Goal: Task Accomplishment & Management: Manage account settings

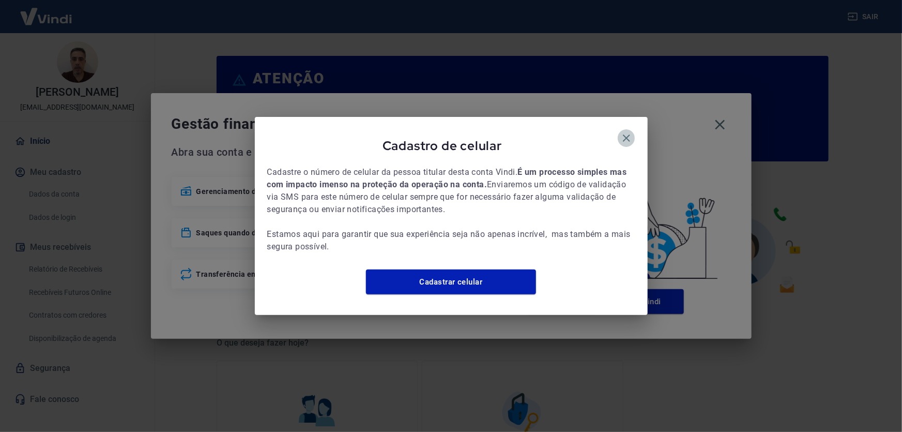
click at [629, 132] on icon "button" at bounding box center [627, 138] width 12 height 12
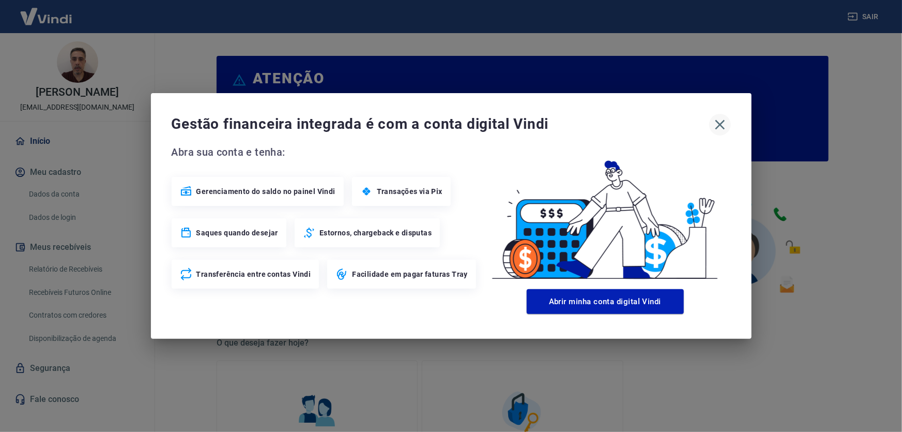
click at [721, 124] on icon "button" at bounding box center [720, 125] width 10 height 10
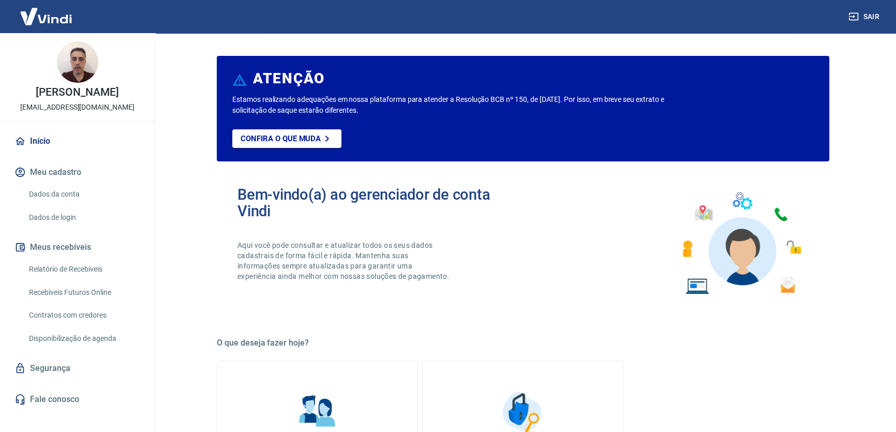
click at [85, 277] on link "Relatório de Recebíveis" at bounding box center [83, 269] width 117 height 21
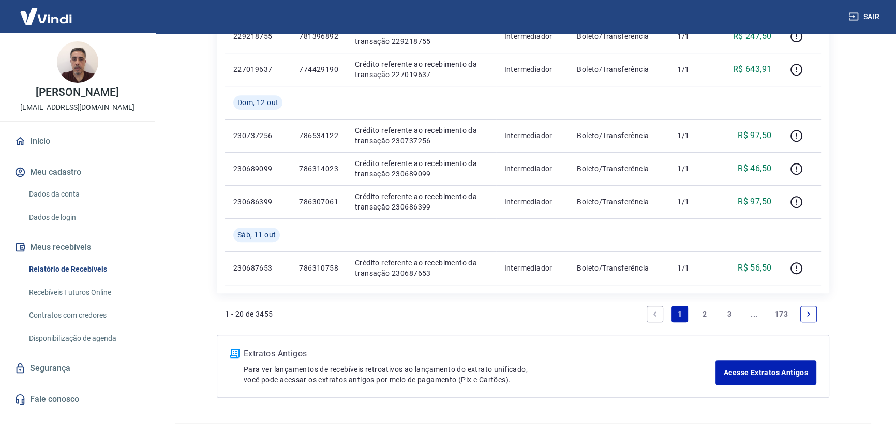
scroll to position [705, 0]
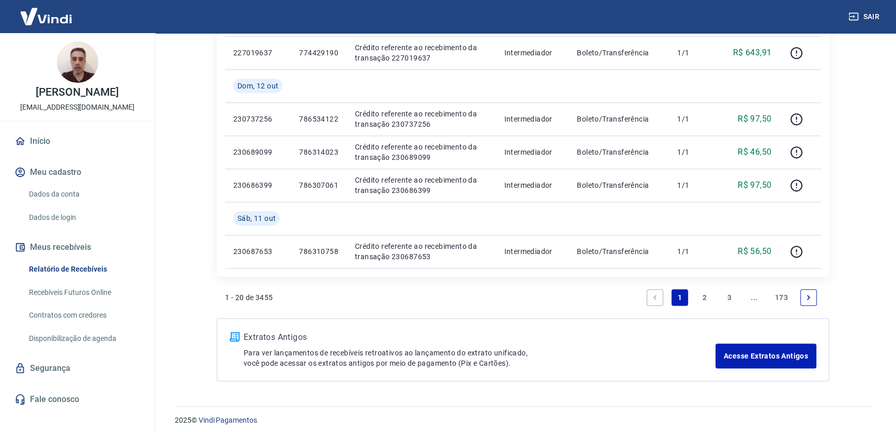
click at [703, 295] on link "2" at bounding box center [704, 297] width 17 height 17
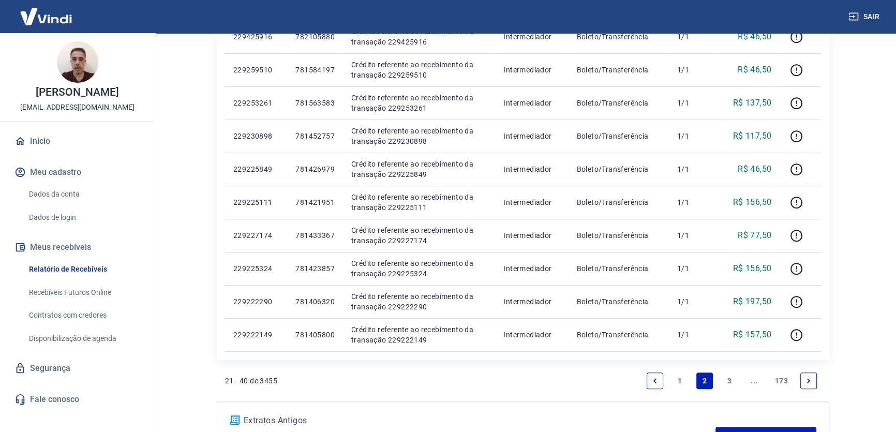
scroll to position [677, 0]
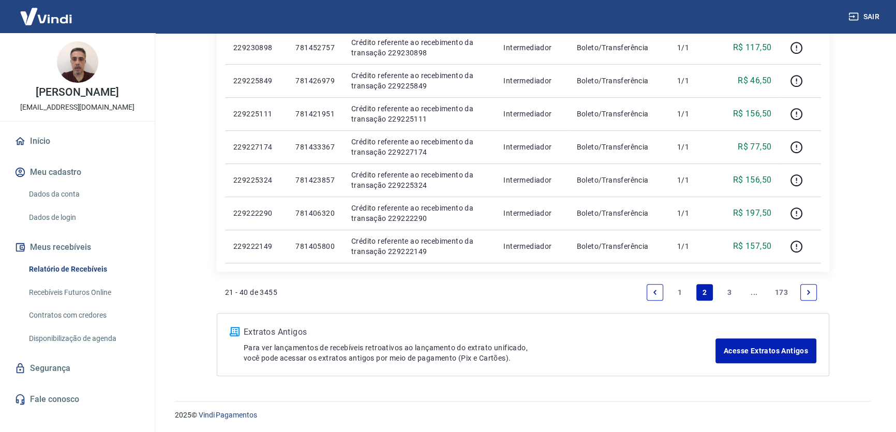
click at [680, 290] on link "1" at bounding box center [679, 292] width 17 height 17
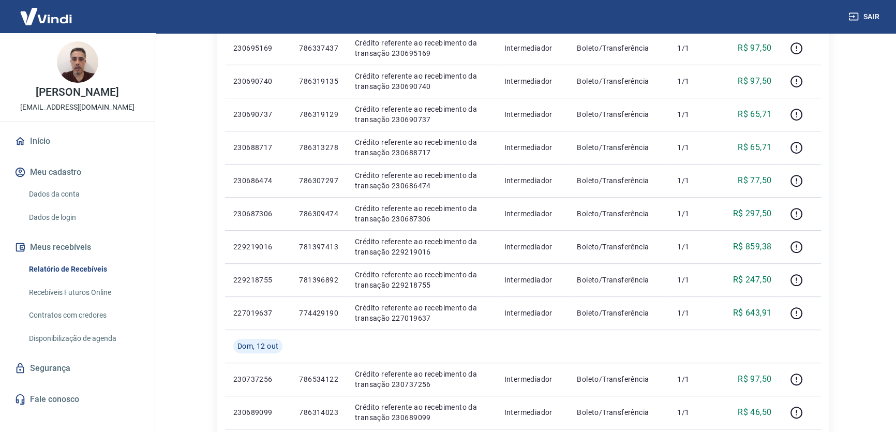
scroll to position [658, 0]
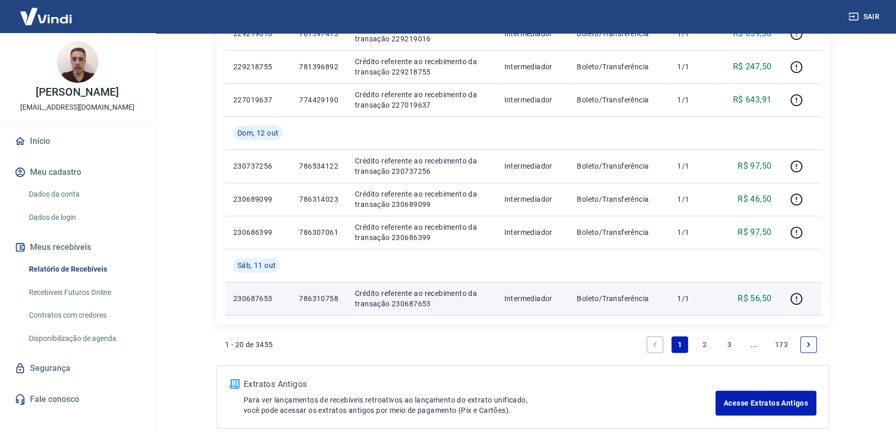
click at [319, 298] on p "786310758" at bounding box center [318, 298] width 39 height 10
copy p "786310758"
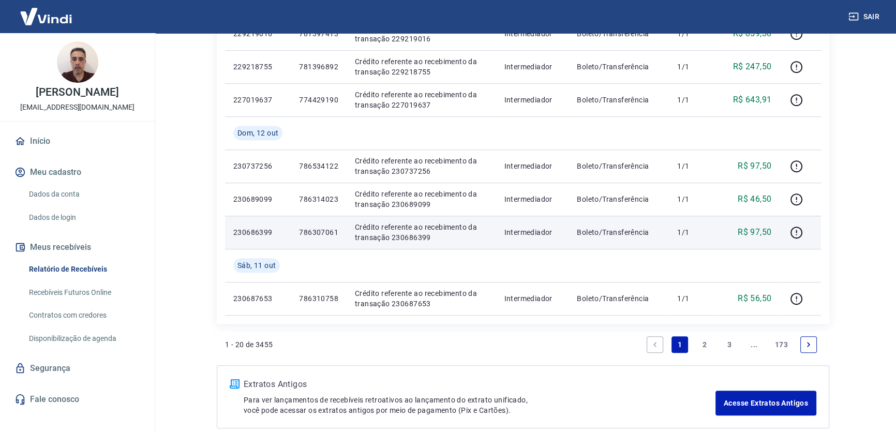
click at [326, 227] on p "786307061" at bounding box center [318, 232] width 39 height 10
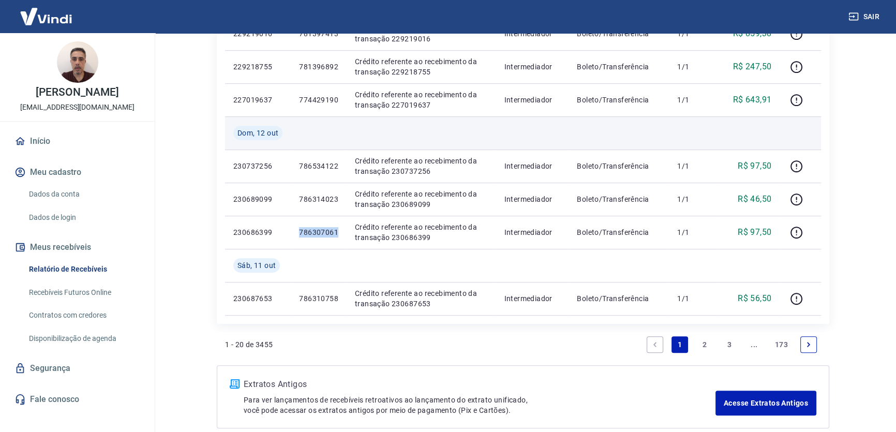
copy p "786307061"
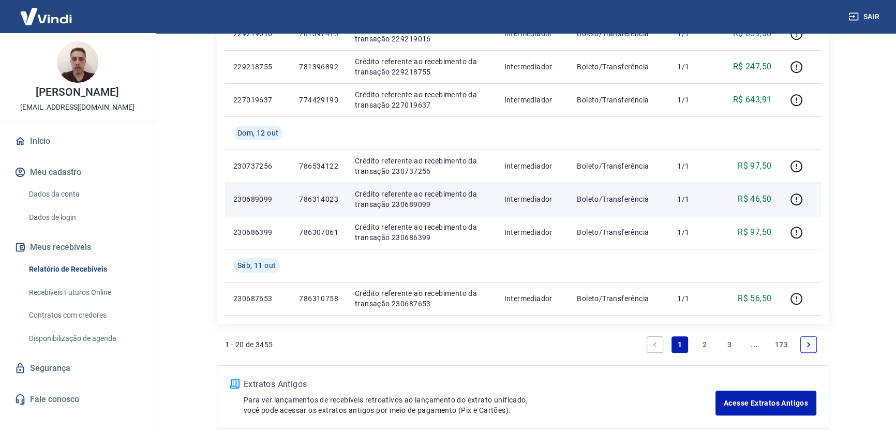
click at [329, 197] on p "786314023" at bounding box center [318, 199] width 39 height 10
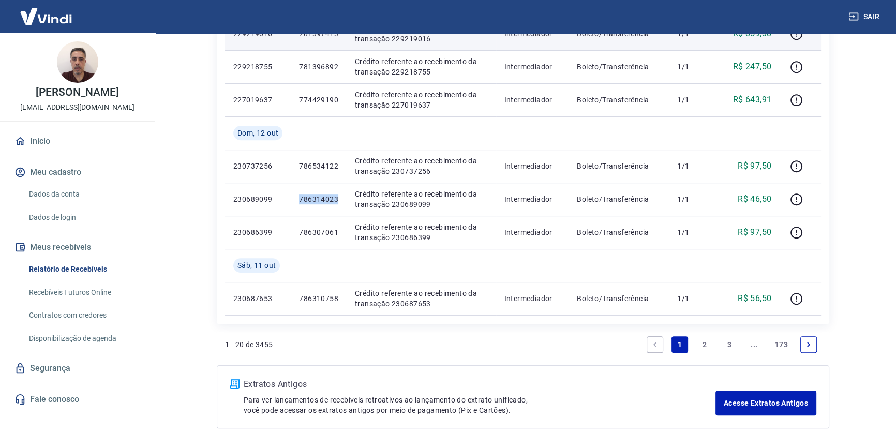
copy p "786314023"
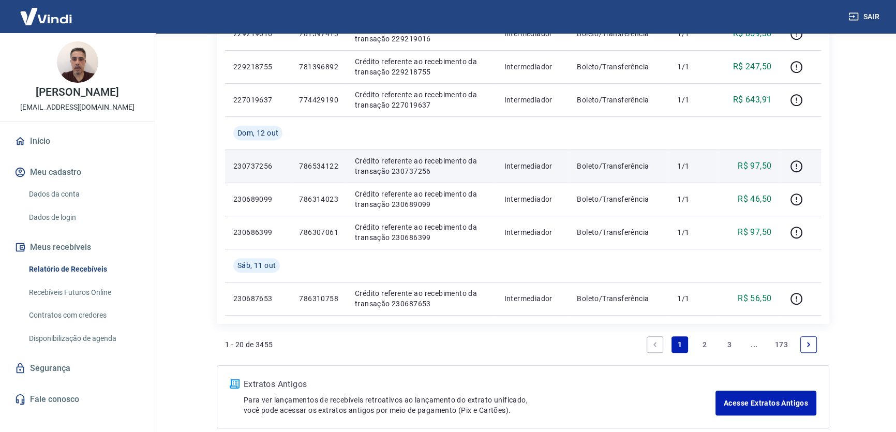
click at [321, 162] on p "786534122" at bounding box center [318, 166] width 39 height 10
copy p "786534122"
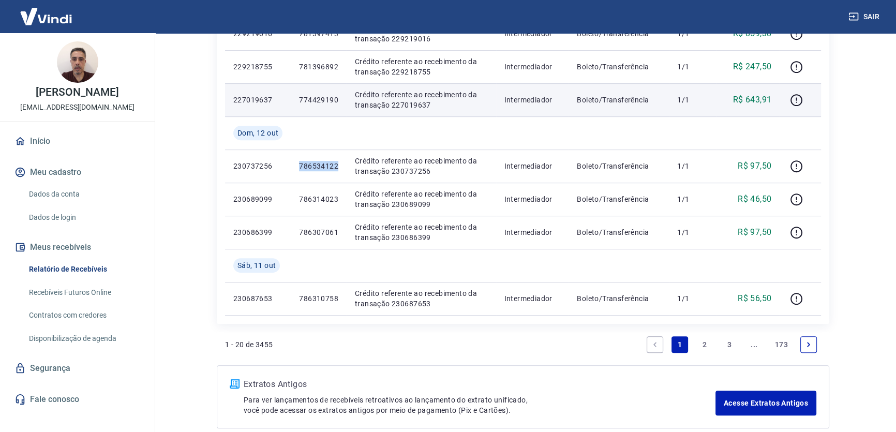
click at [329, 98] on td "774429190" at bounding box center [319, 99] width 56 height 33
click at [329, 97] on td "774429190" at bounding box center [319, 99] width 56 height 33
click at [331, 115] on td "774429190" at bounding box center [319, 99] width 56 height 33
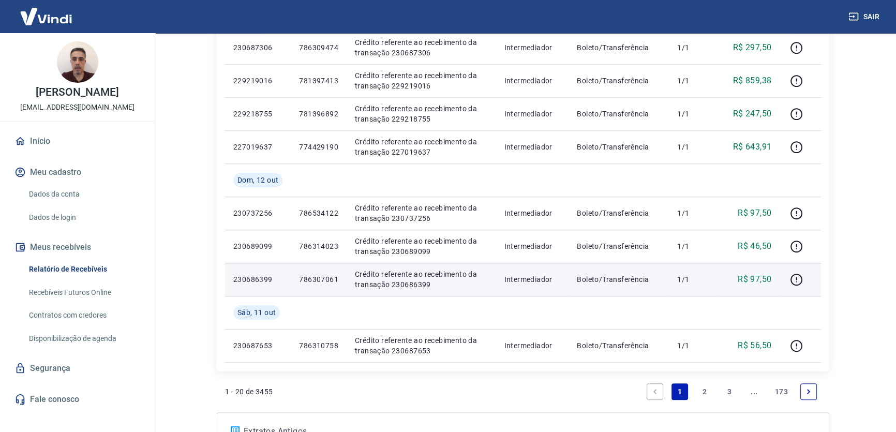
scroll to position [470, 0]
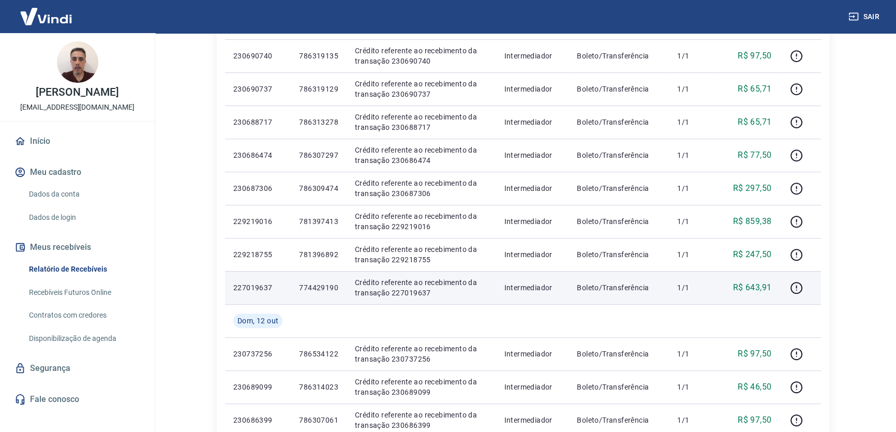
click at [308, 287] on p "774429190" at bounding box center [318, 287] width 39 height 10
click at [319, 292] on p "774429190" at bounding box center [318, 287] width 39 height 10
click at [321, 283] on p "774429190" at bounding box center [318, 287] width 39 height 10
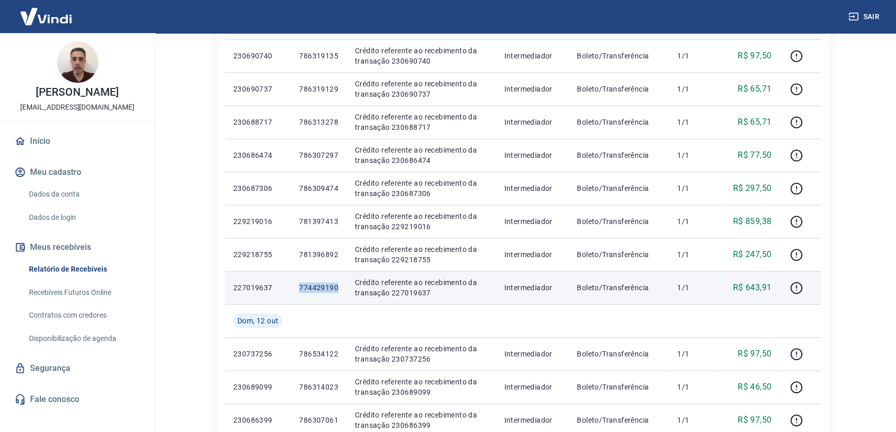
click at [321, 283] on p "774429190" at bounding box center [318, 287] width 39 height 10
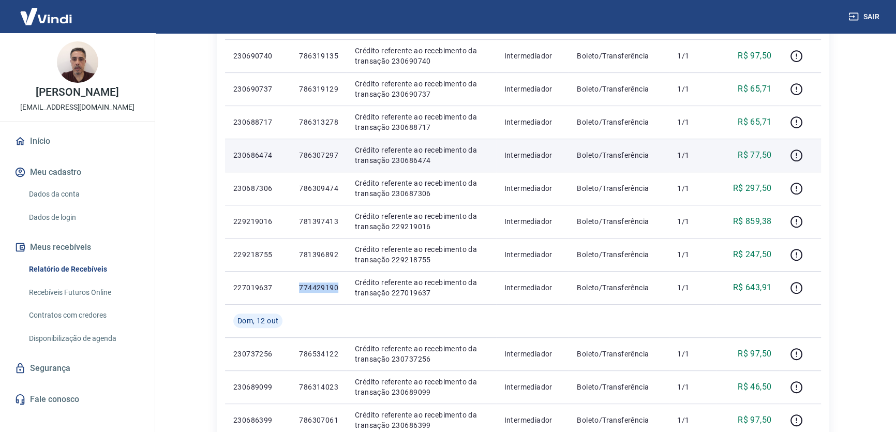
copy p "774429190"
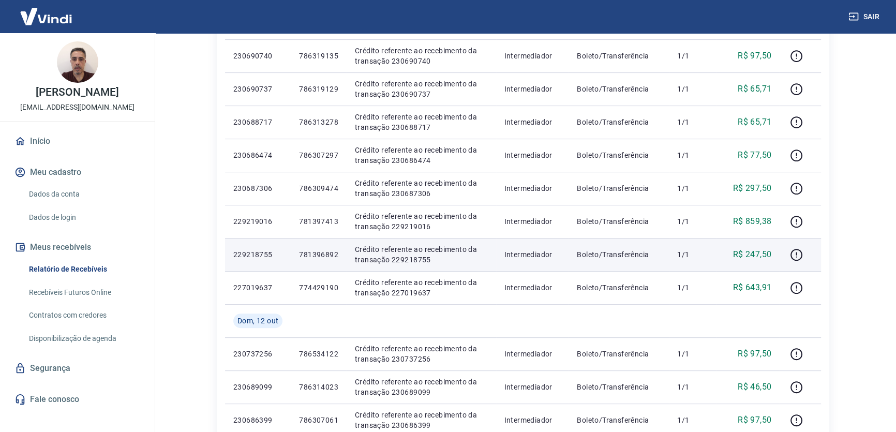
click at [316, 254] on p "781396892" at bounding box center [318, 254] width 39 height 10
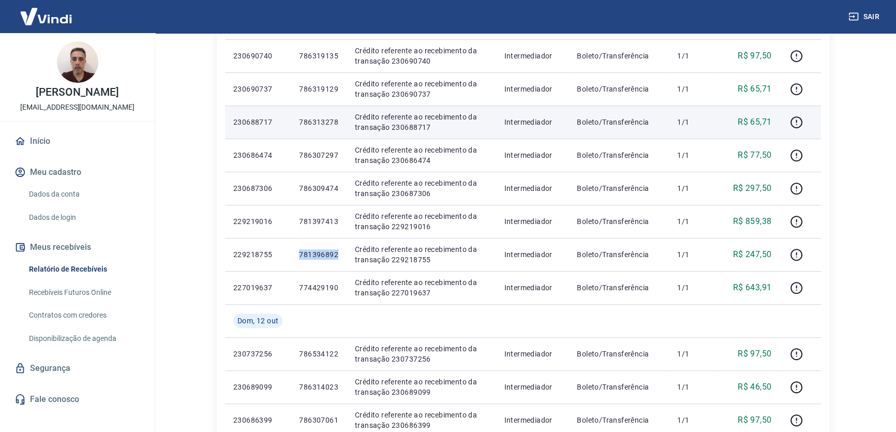
copy p "781396892"
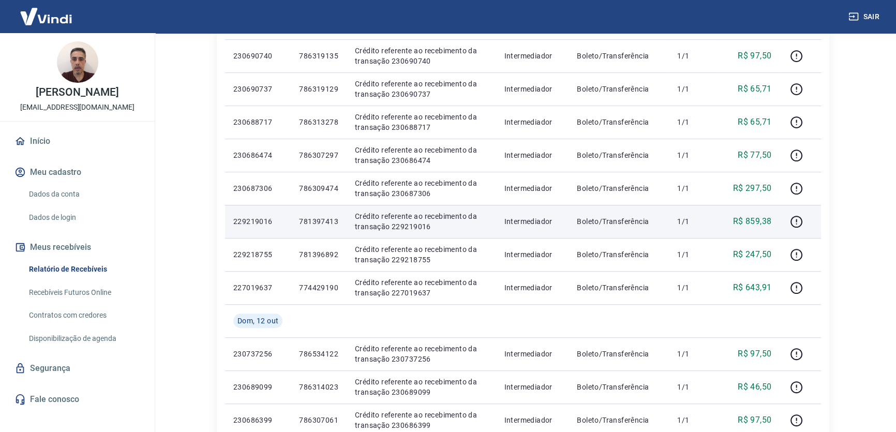
click at [316, 222] on p "781397413" at bounding box center [318, 221] width 39 height 10
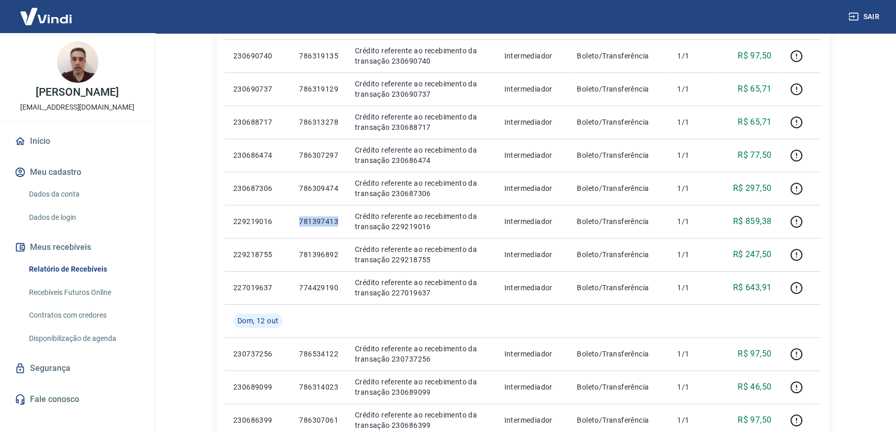
copy p "781397413"
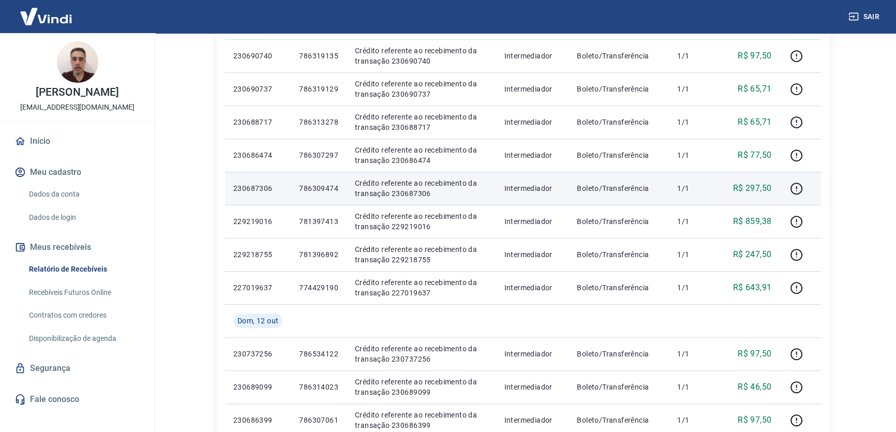
click at [318, 190] on p "786309474" at bounding box center [318, 188] width 39 height 10
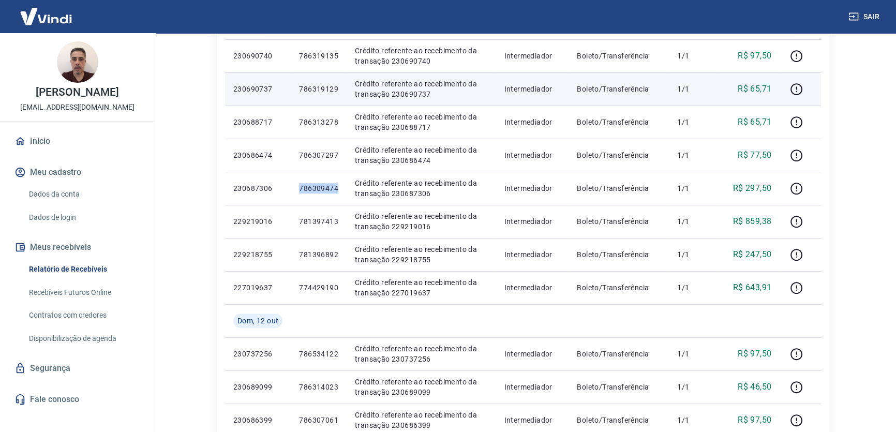
copy p "786309474"
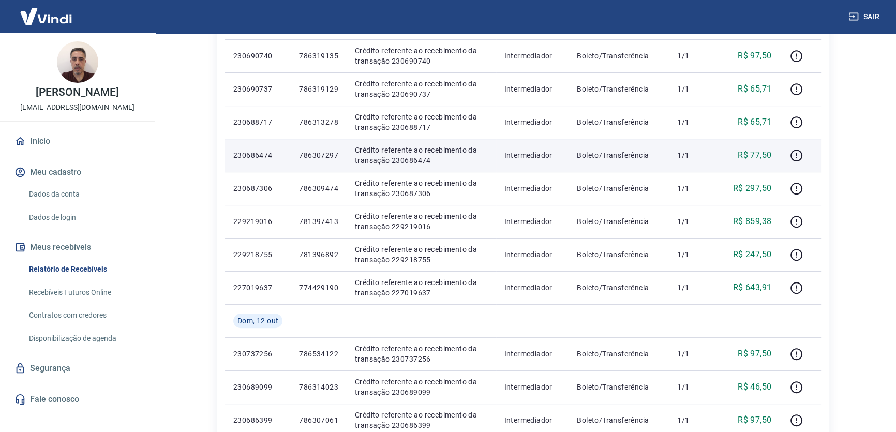
click at [318, 158] on p "786307297" at bounding box center [318, 155] width 39 height 10
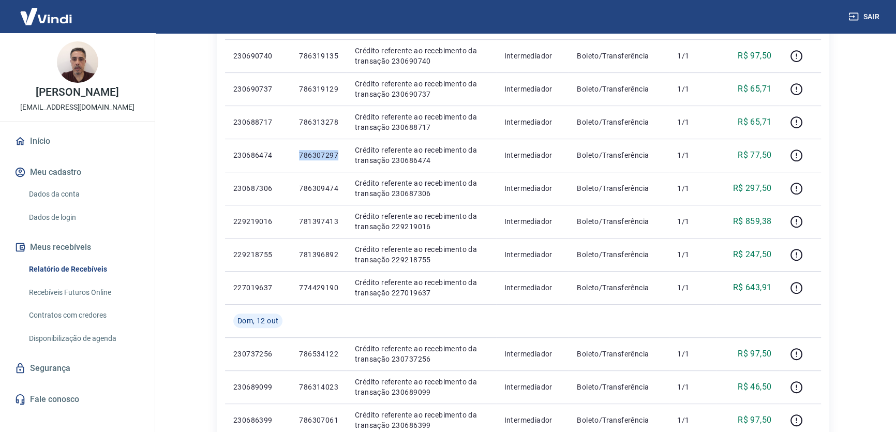
copy p "786307297"
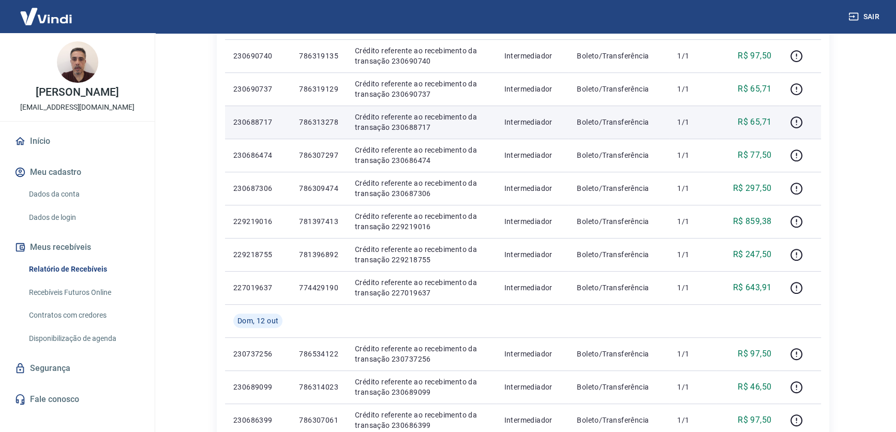
click at [320, 128] on td "786313278" at bounding box center [319, 121] width 56 height 33
click at [319, 124] on p "786313278" at bounding box center [318, 122] width 39 height 10
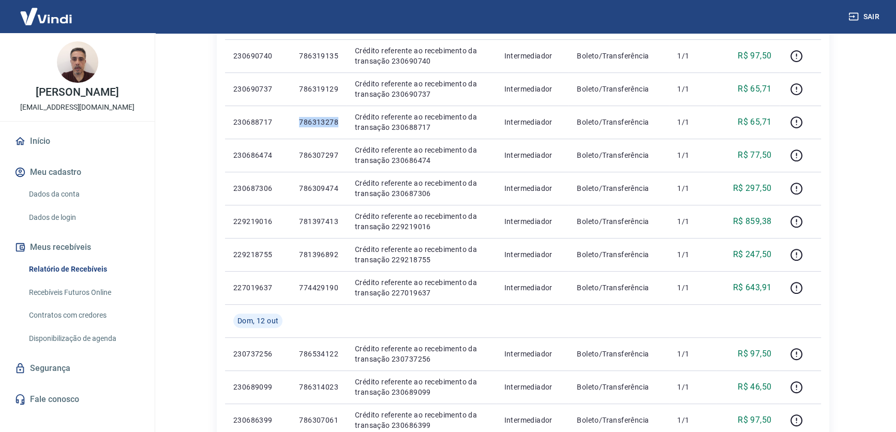
copy p "786313278"
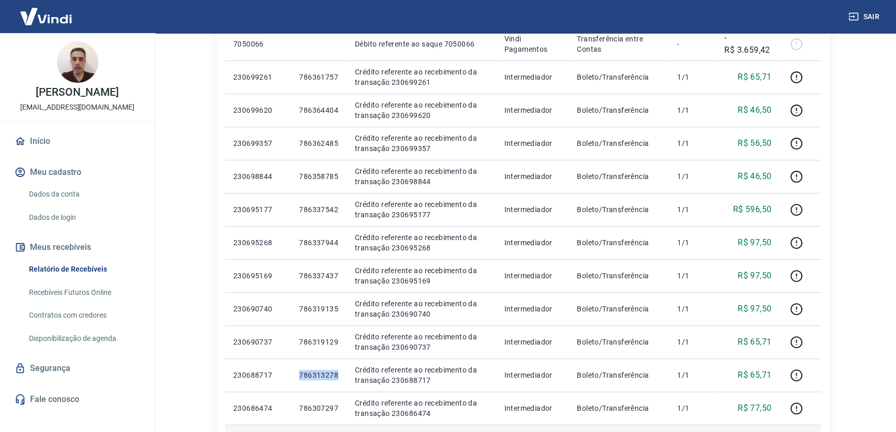
scroll to position [188, 0]
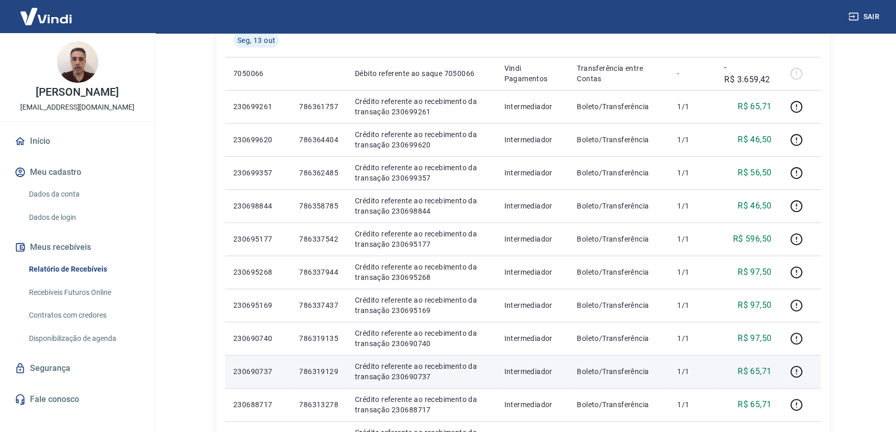
click at [323, 370] on p "786319129" at bounding box center [318, 371] width 39 height 10
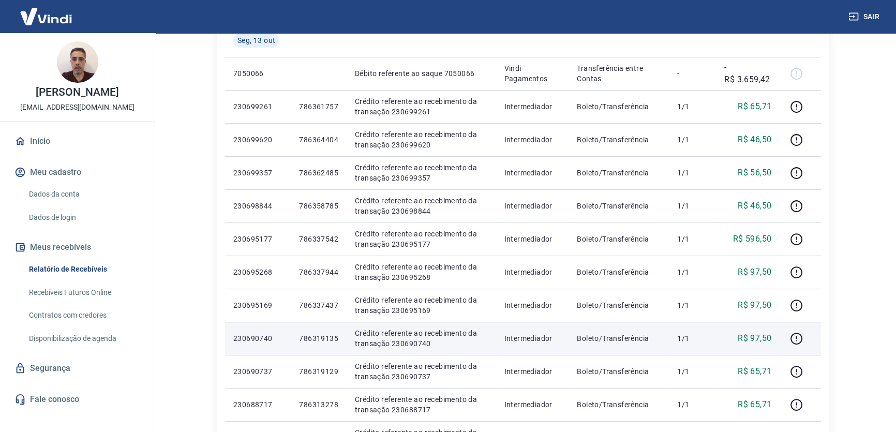
click at [326, 335] on p "786319135" at bounding box center [318, 338] width 39 height 10
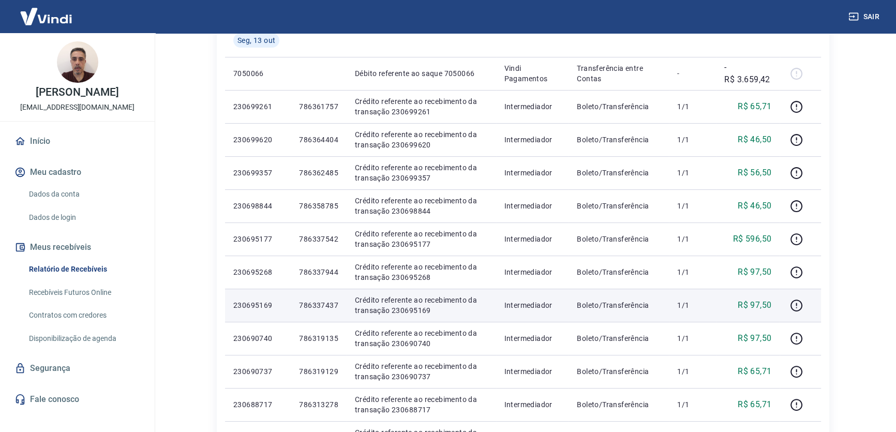
click at [320, 306] on p "786337437" at bounding box center [318, 305] width 39 height 10
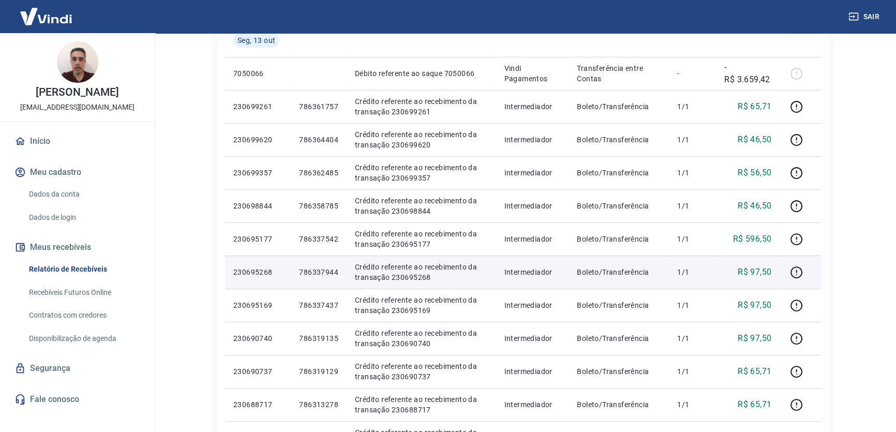
click at [313, 269] on p "786337944" at bounding box center [318, 272] width 39 height 10
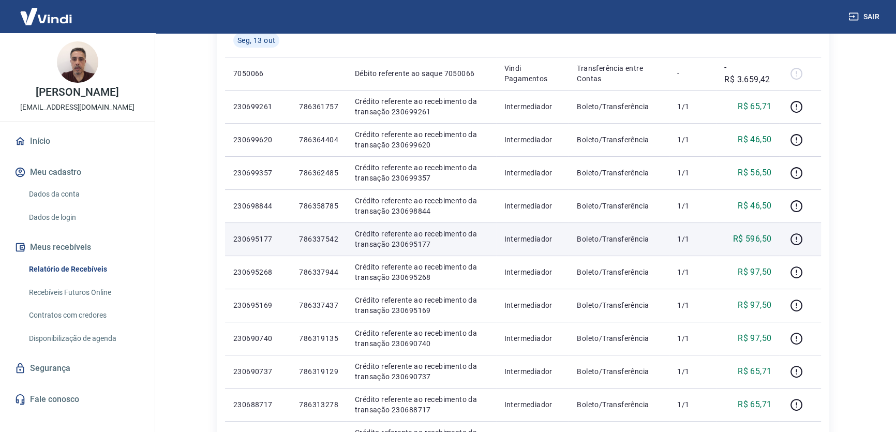
click at [328, 235] on p "786337542" at bounding box center [318, 239] width 39 height 10
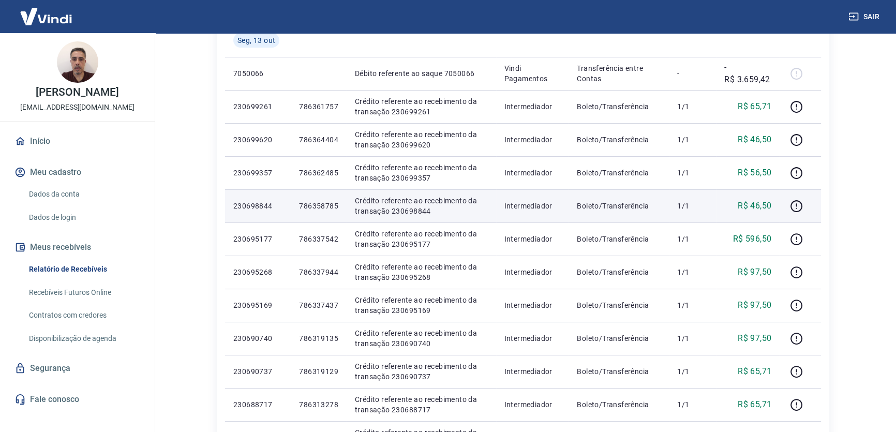
click at [310, 202] on p "786358785" at bounding box center [318, 206] width 39 height 10
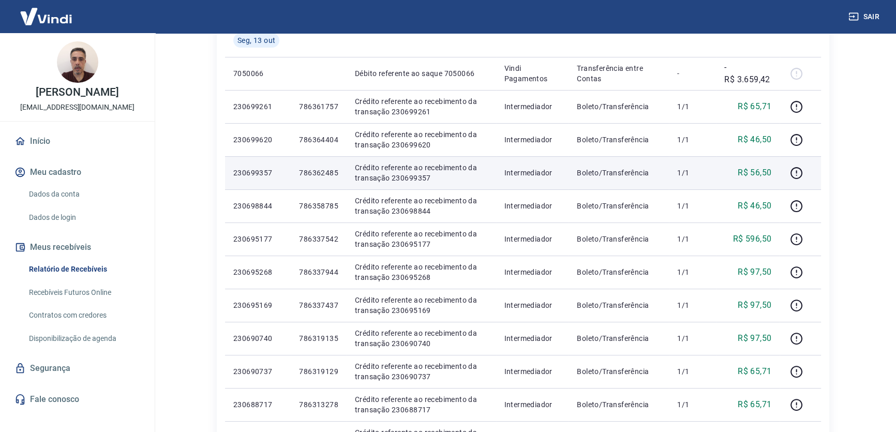
click at [314, 174] on p "786362485" at bounding box center [318, 173] width 39 height 10
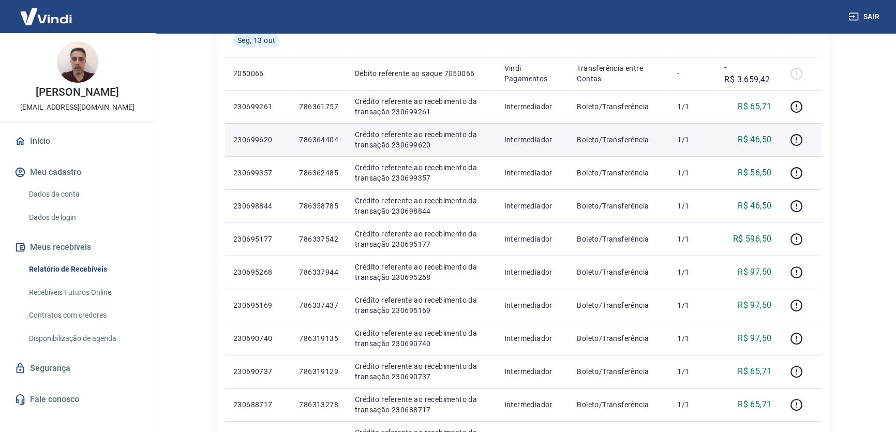
click at [328, 138] on p "786364404" at bounding box center [318, 139] width 39 height 10
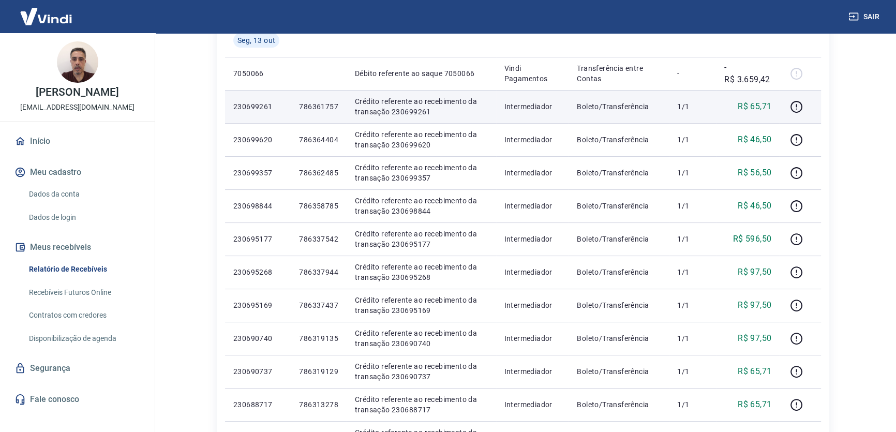
click at [321, 104] on p "786361757" at bounding box center [318, 106] width 39 height 10
